Goal: Task Accomplishment & Management: Use online tool/utility

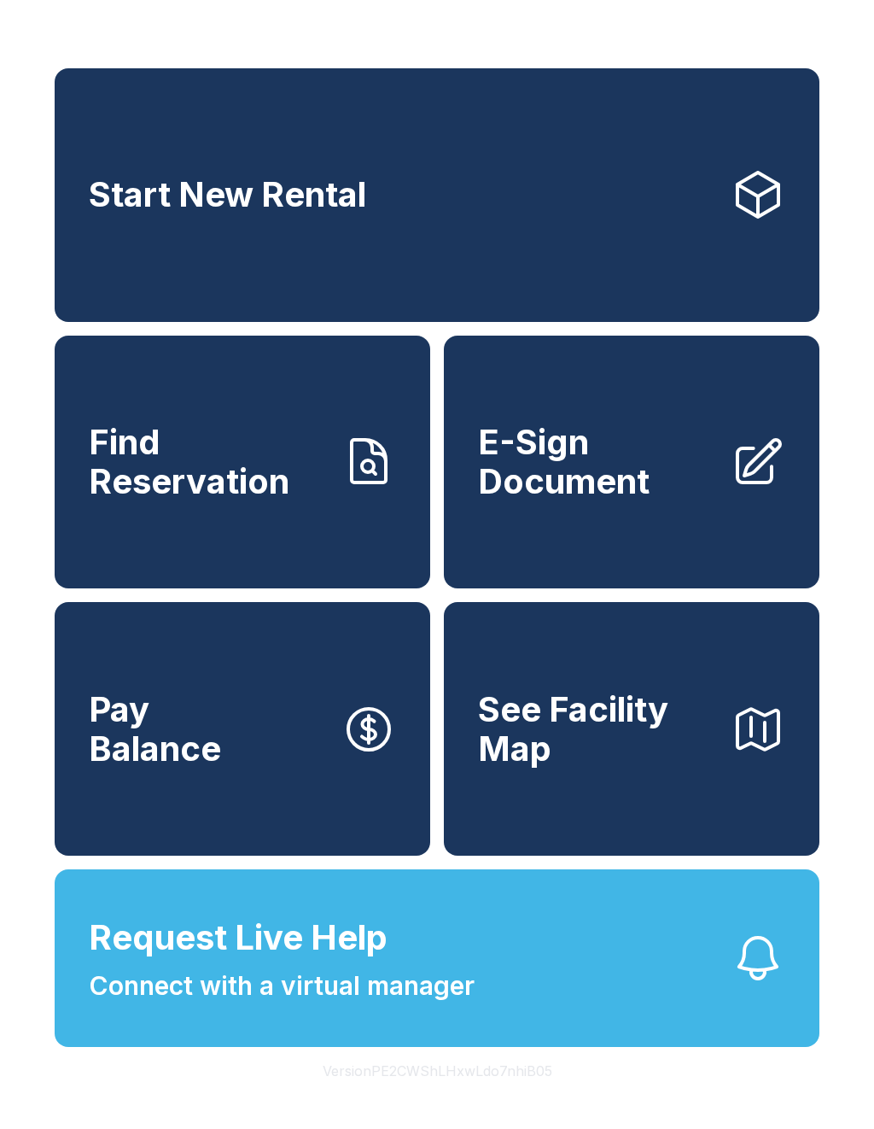
click at [661, 464] on span "E-Sign Document" at bounding box center [597, 462] width 239 height 78
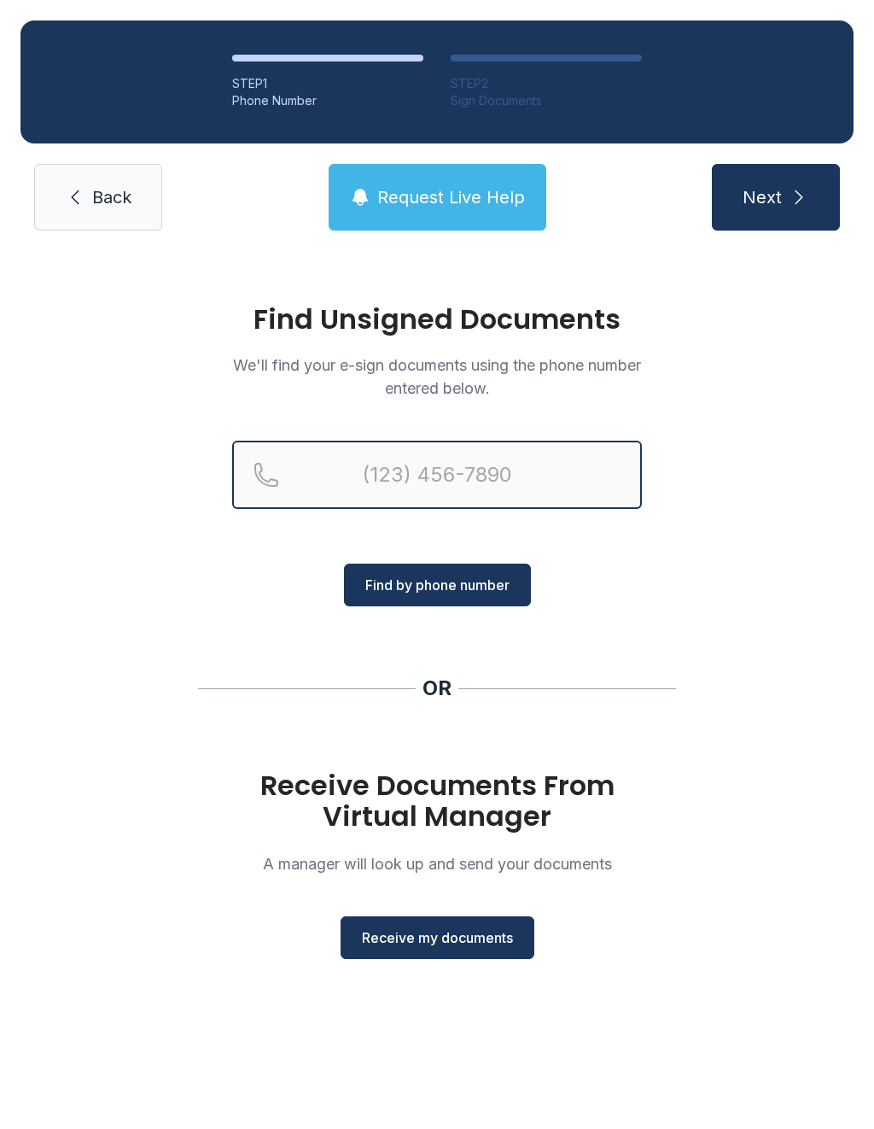
click at [454, 459] on input "Reservation phone number" at bounding box center [437, 475] width 410 height 68
type input "[PHONE_NUMBER]"
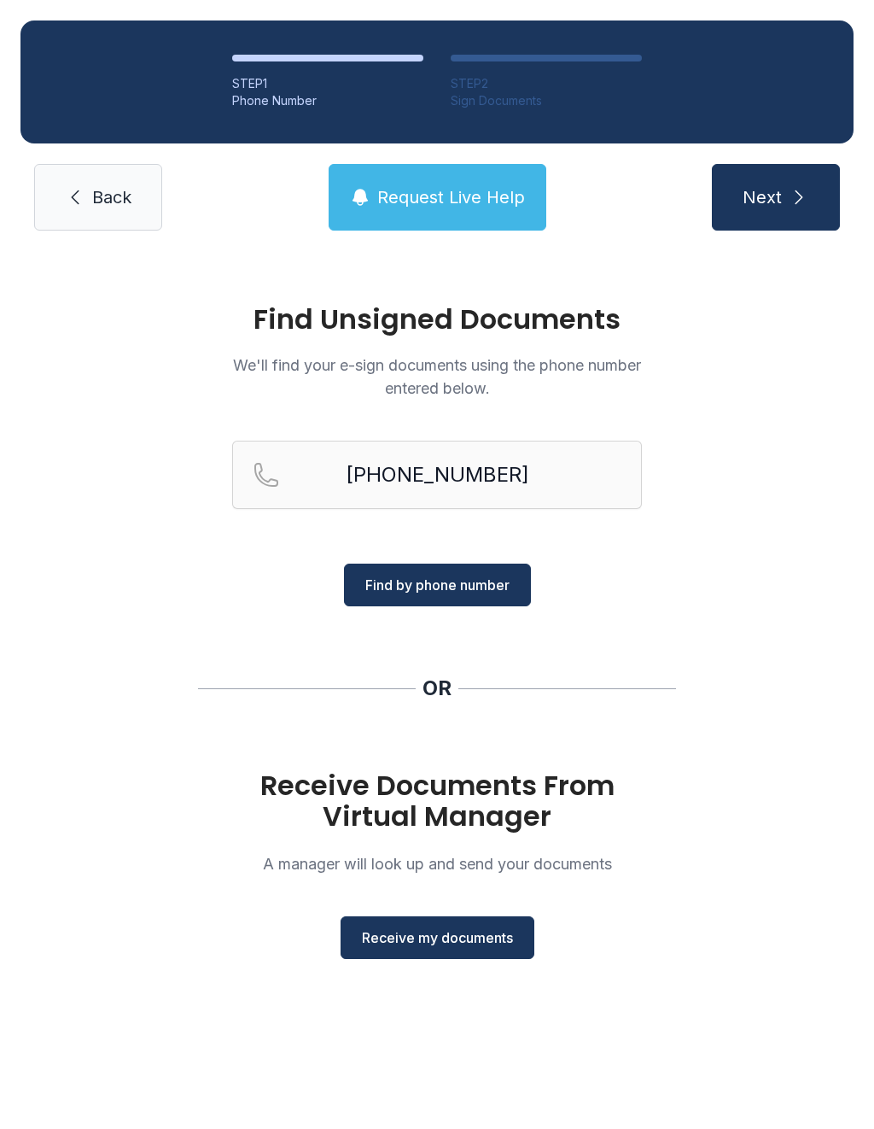
click at [454, 581] on span "Find by phone number" at bounding box center [437, 585] width 144 height 20
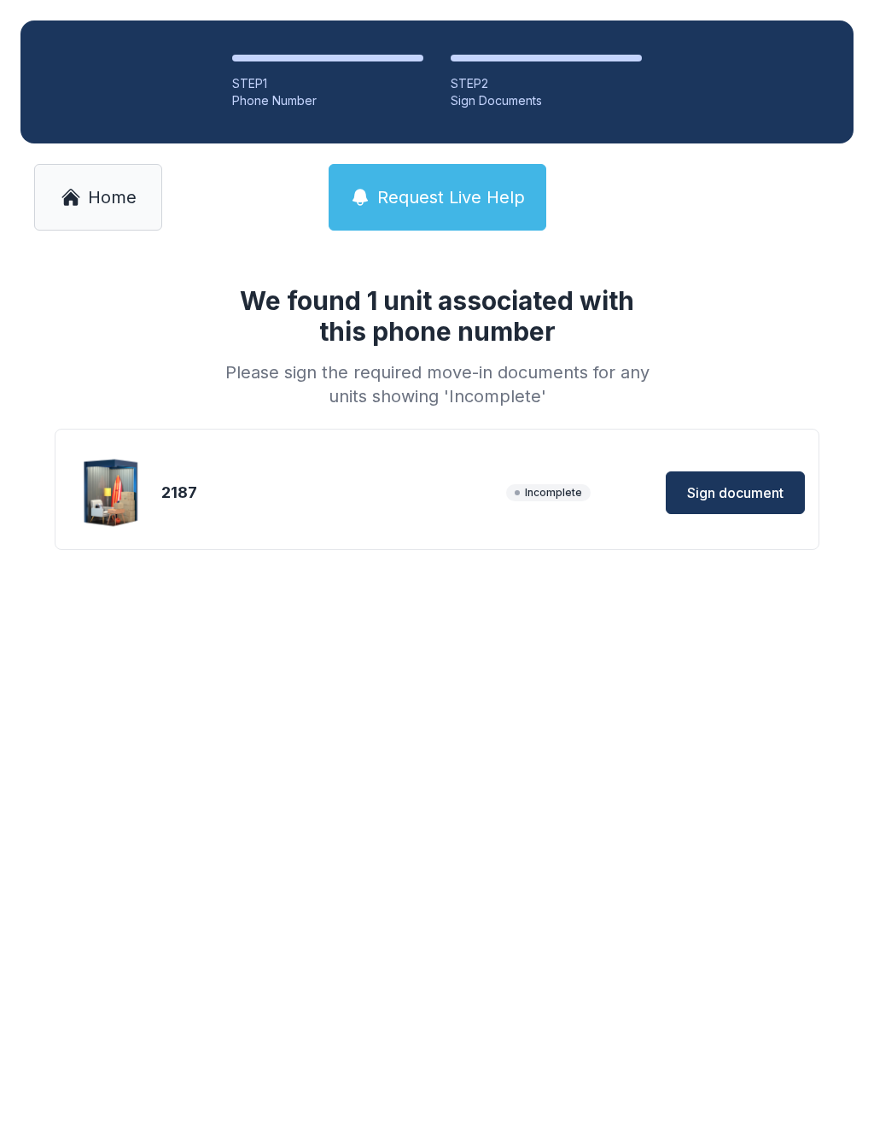
click at [746, 482] on button "Sign document" at bounding box center [735, 492] width 139 height 43
click at [757, 483] on span "Sign document" at bounding box center [735, 492] width 96 height 20
click at [756, 483] on span "Sign document" at bounding box center [735, 492] width 96 height 20
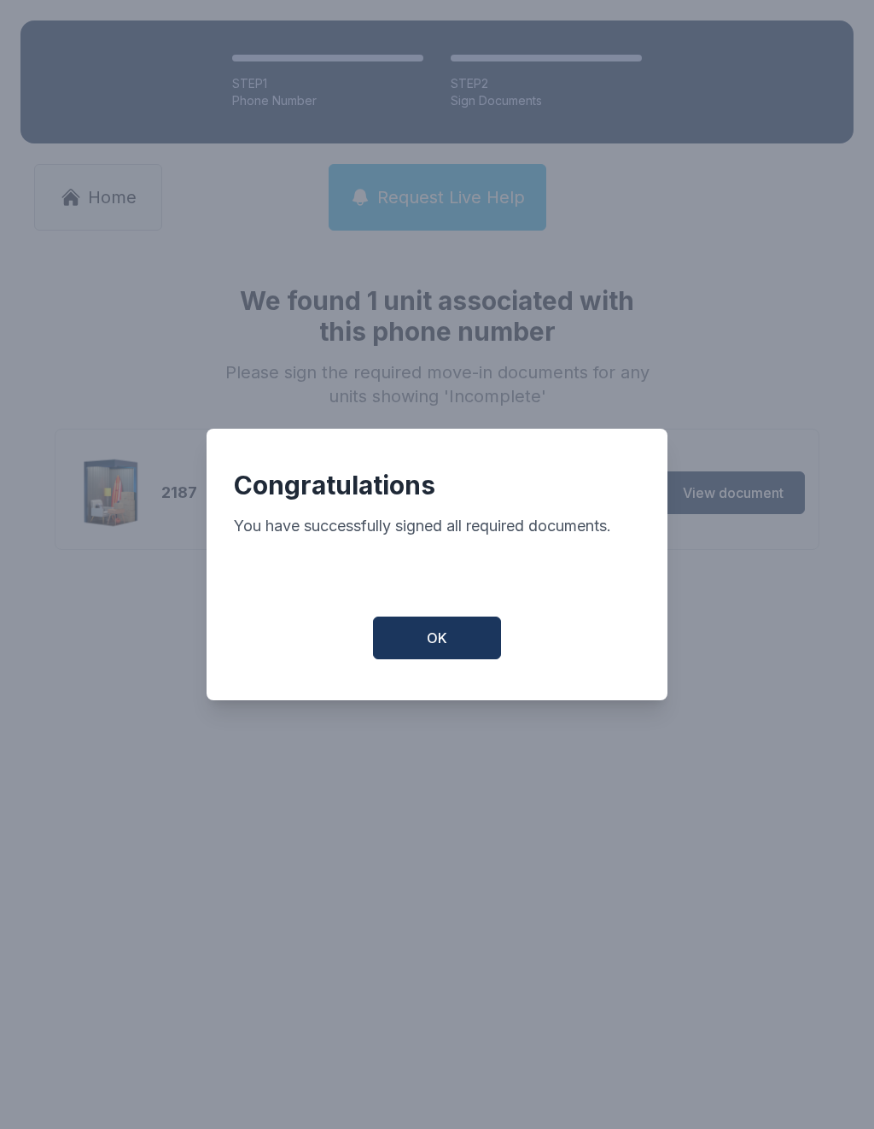
click at [448, 626] on button "OK" at bounding box center [437, 637] width 128 height 43
